Goal: Navigation & Orientation: Find specific page/section

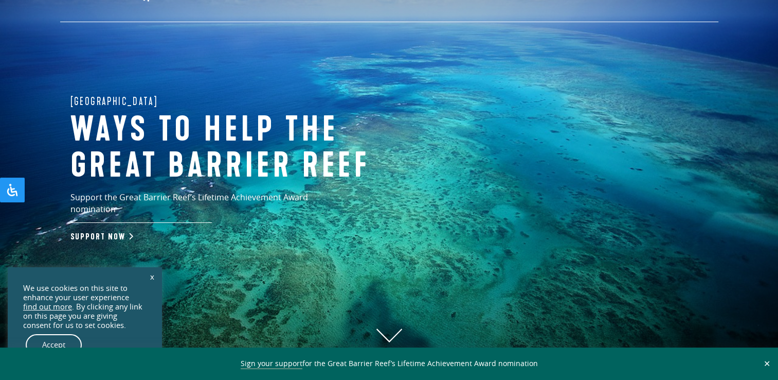
scroll to position [51, 0]
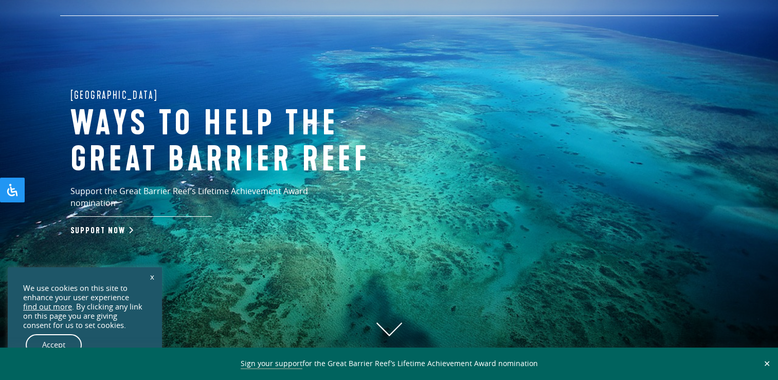
click at [52, 344] on link "Accept" at bounding box center [54, 345] width 56 height 22
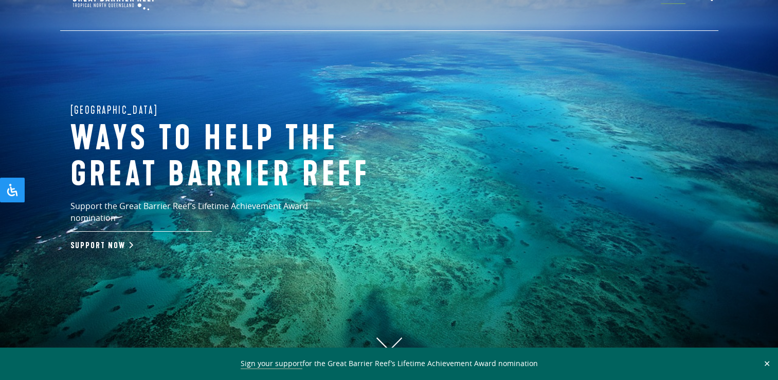
scroll to position [0, 0]
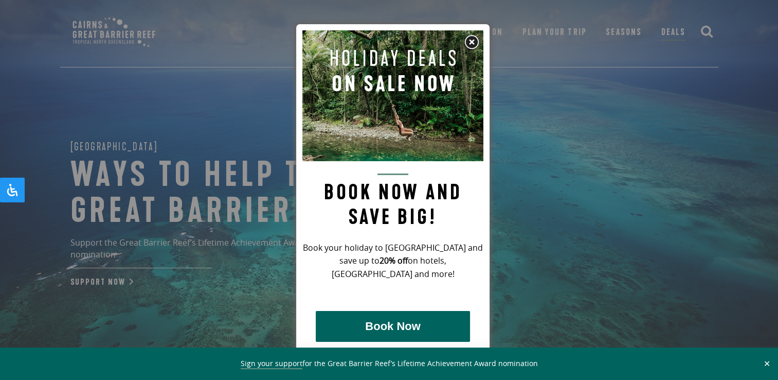
click at [471, 44] on img at bounding box center [471, 41] width 15 height 15
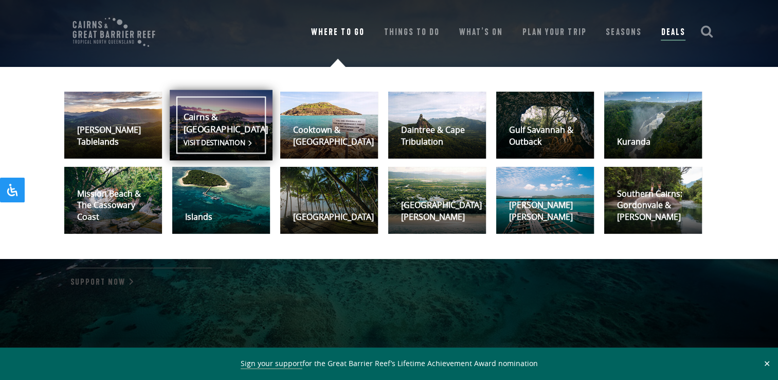
click at [237, 109] on link "Cairns & Northern Beaches Visit destination" at bounding box center [221, 125] width 103 height 70
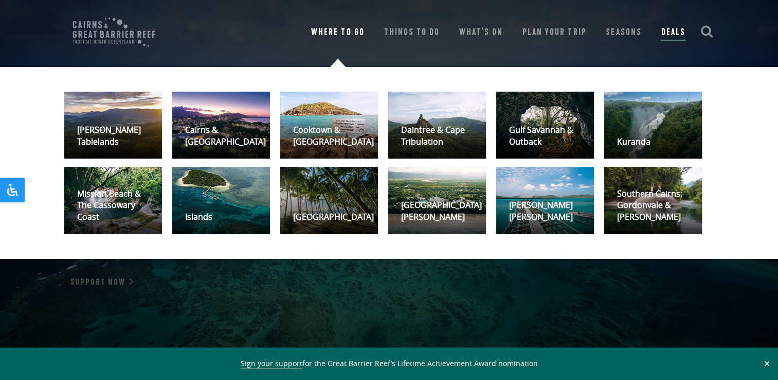
click at [344, 32] on link "Where To Go" at bounding box center [337, 32] width 53 height 14
